Goal: Information Seeking & Learning: Learn about a topic

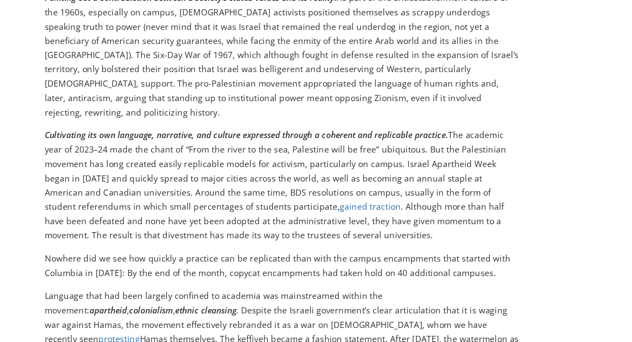
scroll to position [738, 0]
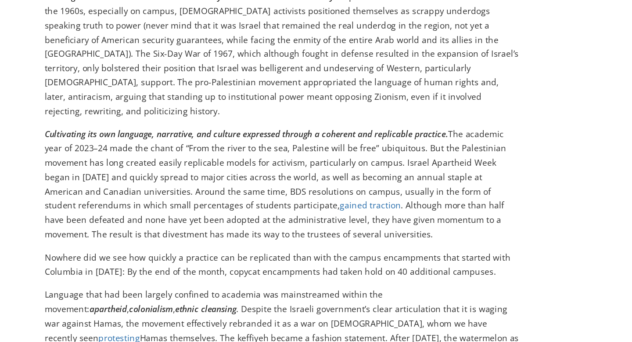
click at [311, 341] on link "public library staff" at bounding box center [333, 348] width 54 height 8
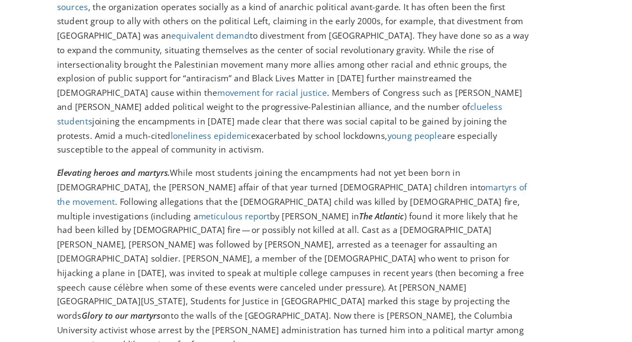
scroll to position [1050, 0]
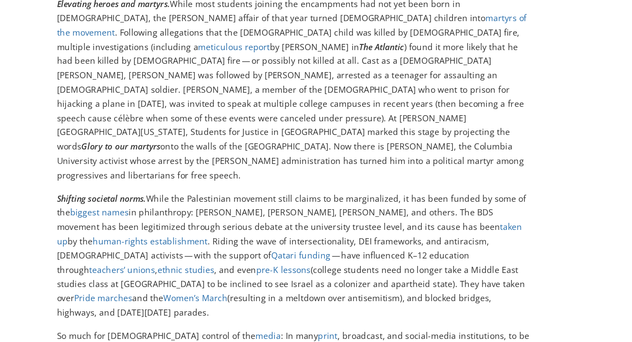
scroll to position [1182, 0]
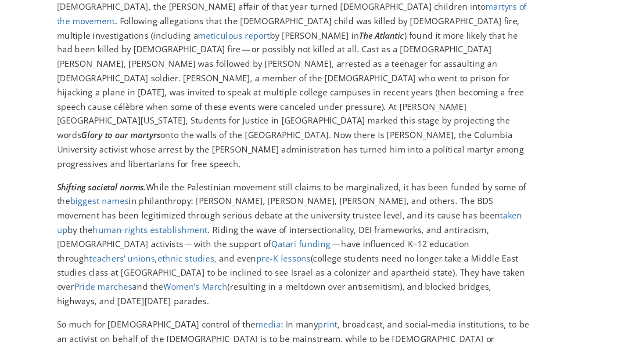
click at [411, 177] on div "Why Has Palestinian Activism Been So Successful? And what can the pro-Israel mo…" at bounding box center [251, 218] width 392 height 2517
click at [424, 169] on div "Why Has Palestinian Activism Been So Successful? And what can the pro-Israel mo…" at bounding box center [251, 218] width 392 height 2517
click at [426, 170] on div "Why Has Palestinian Activism Been So Successful? And what can the pro-Israel mo…" at bounding box center [251, 218] width 392 height 2517
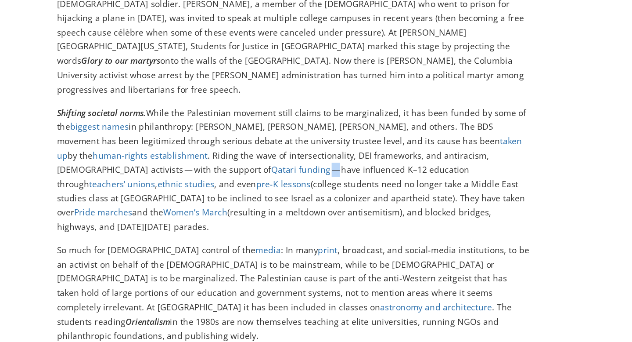
scroll to position [1238, 0]
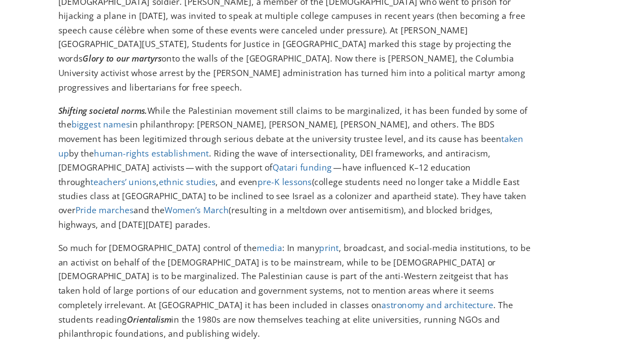
click at [426, 169] on div "Why Has Palestinian Activism Been So Successful? And what can the pro-Israel mo…" at bounding box center [251, 162] width 392 height 2517
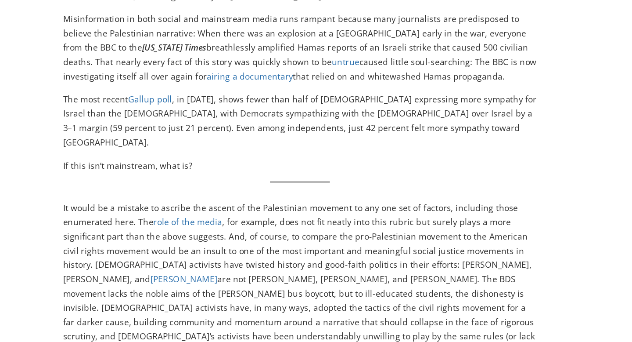
scroll to position [1544, 0]
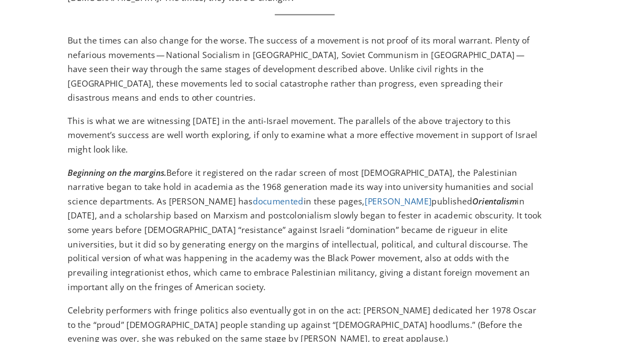
scroll to position [477, 0]
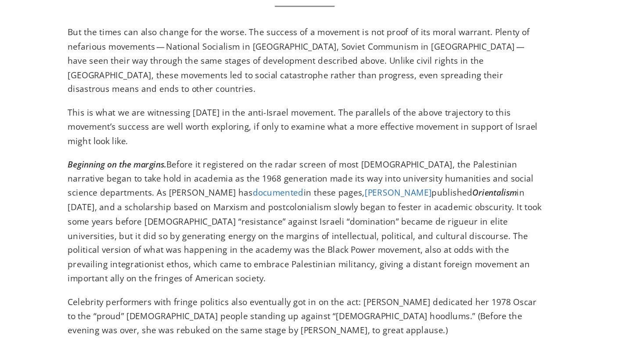
click at [191, 228] on link "documented" at bounding box center [209, 232] width 37 height 8
